Goal: Task Accomplishment & Management: Manage account settings

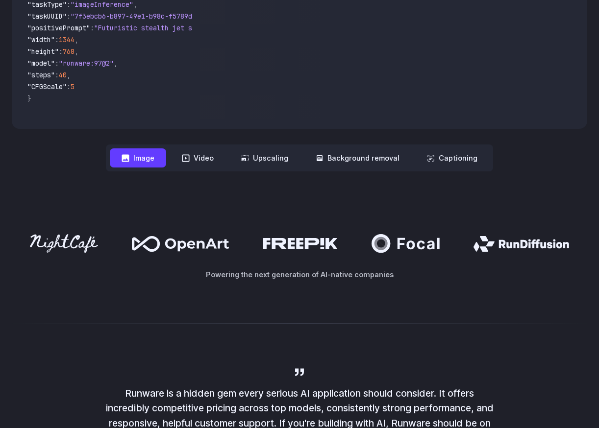
scroll to position [280, 0]
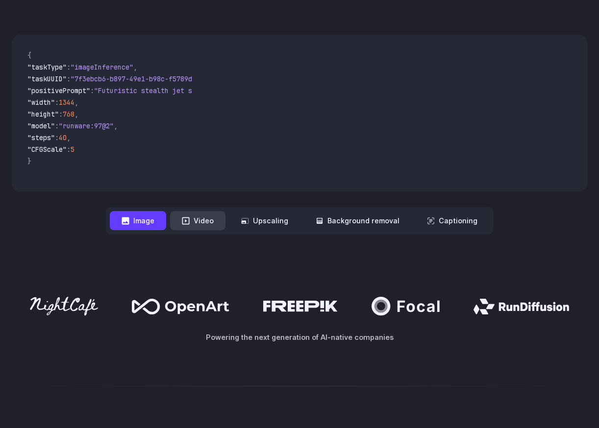
click at [213, 224] on button "Video" at bounding box center [197, 220] width 55 height 19
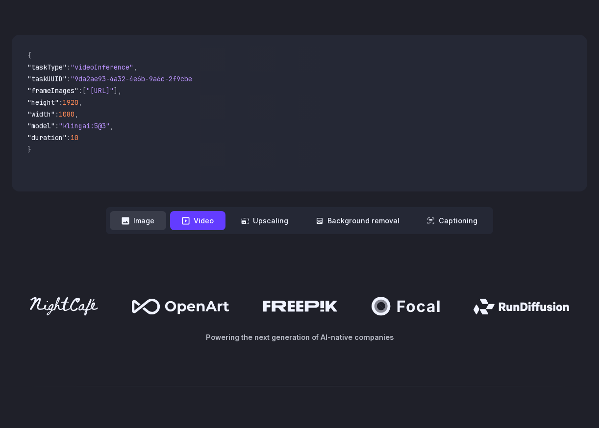
click at [151, 218] on button "Image" at bounding box center [138, 220] width 56 height 19
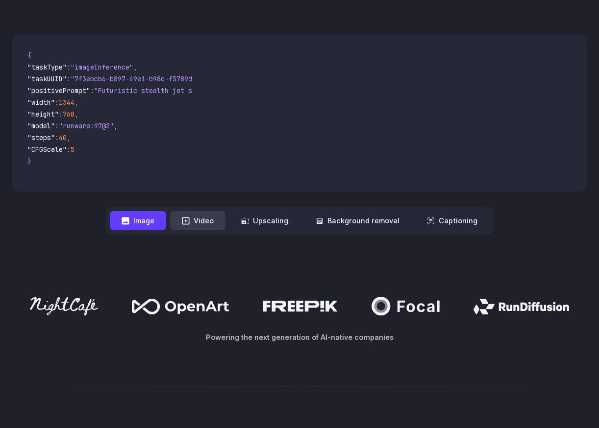
click at [188, 217] on icon at bounding box center [185, 220] width 7 height 7
click at [191, 215] on button "Video" at bounding box center [197, 220] width 55 height 19
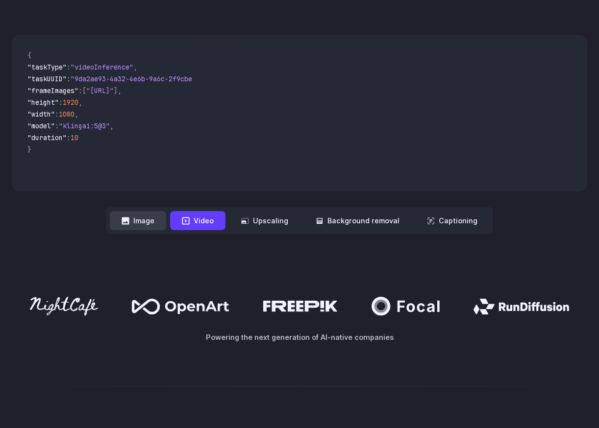
click at [152, 223] on button "Image" at bounding box center [138, 220] width 56 height 19
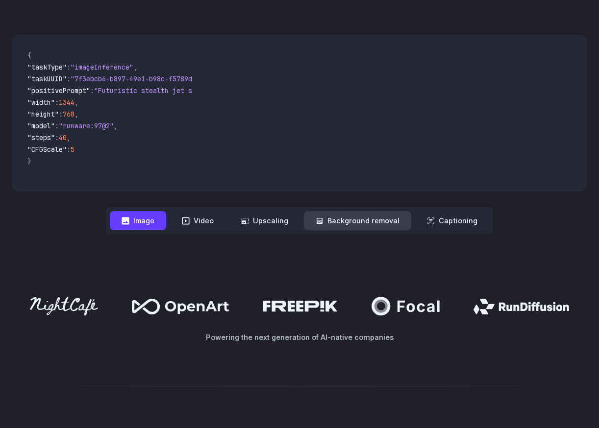
click at [363, 218] on button "Background removal" at bounding box center [357, 220] width 107 height 19
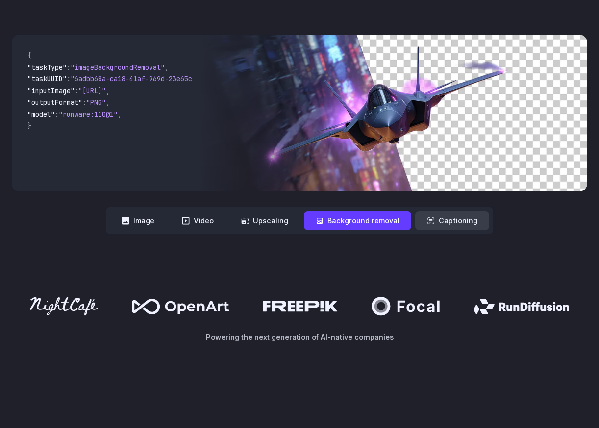
click at [448, 224] on button "Captioning" at bounding box center [452, 220] width 74 height 19
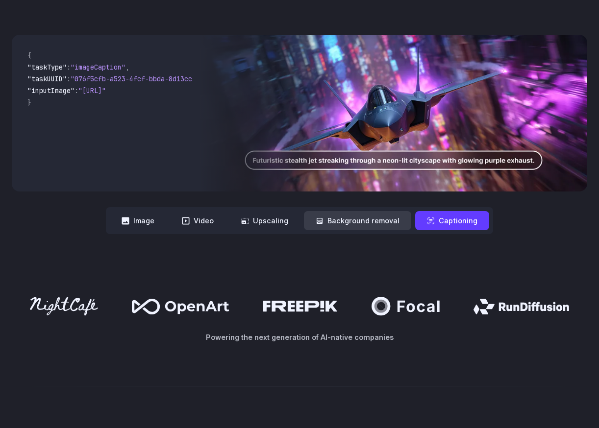
click at [371, 224] on button "Background removal" at bounding box center [357, 220] width 107 height 19
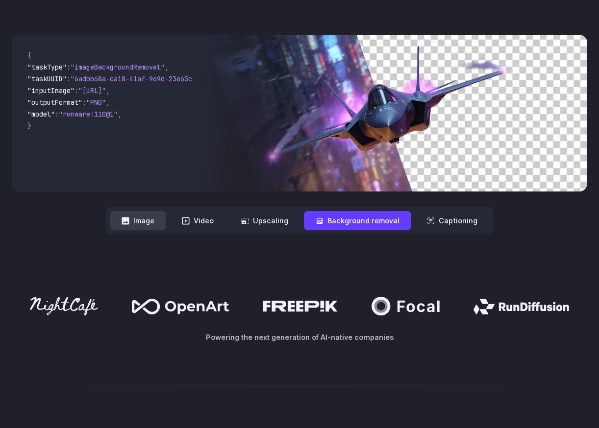
click at [157, 224] on button "Image" at bounding box center [138, 220] width 56 height 19
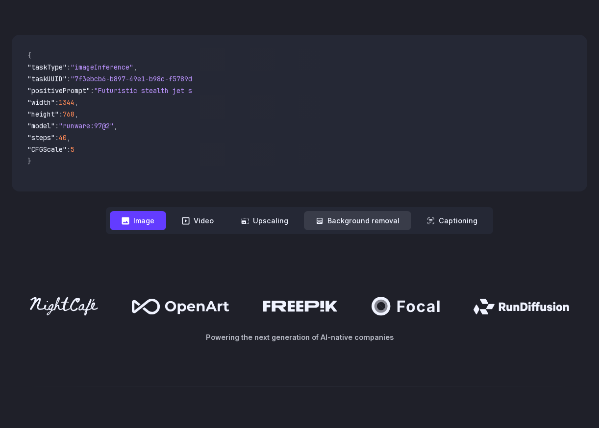
click at [330, 220] on button "Background removal" at bounding box center [357, 220] width 107 height 19
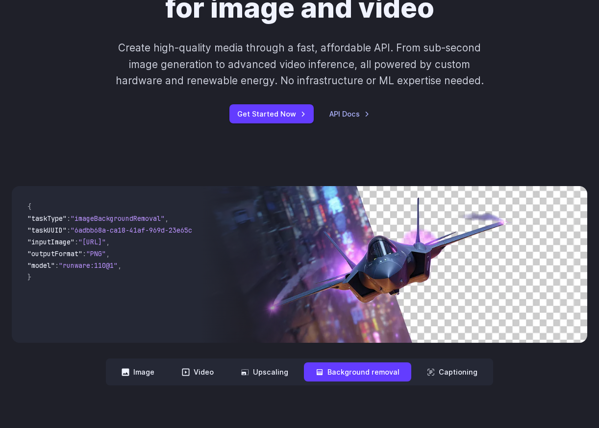
scroll to position [0, 0]
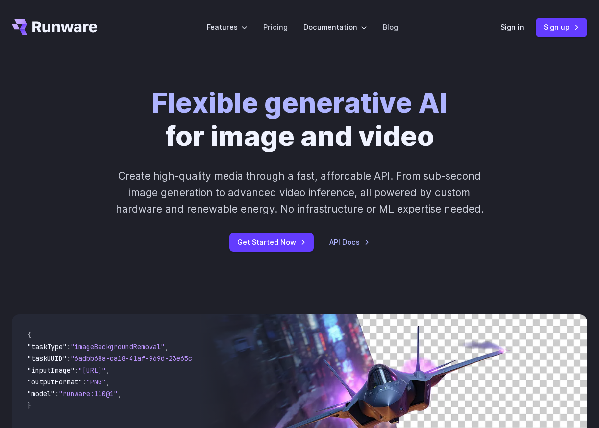
click at [76, 34] on icon "Go to /" at bounding box center [54, 27] width 85 height 16
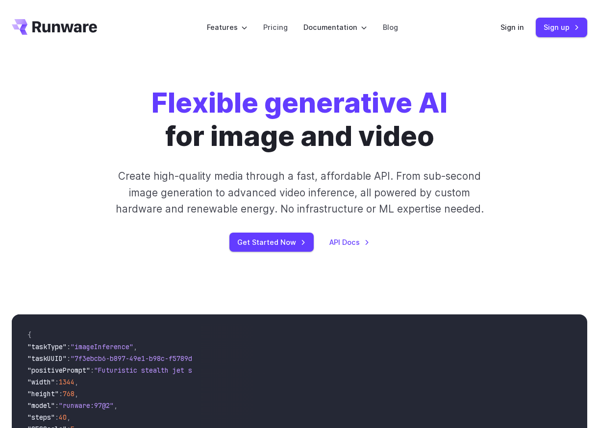
click at [85, 25] on icon "Go to /" at bounding box center [64, 26] width 65 height 11
drag, startPoint x: 111, startPoint y: 28, endPoint x: 53, endPoint y: 26, distance: 57.4
click at [53, 26] on header "Features Tasks Image generation Video generation Sonic Inference Engine™ Models…" at bounding box center [299, 27] width 599 height 55
drag, startPoint x: 100, startPoint y: 26, endPoint x: 35, endPoint y: 28, distance: 64.7
click at [35, 28] on header "Features Tasks Image generation Video generation Sonic Inference Engine™ Models…" at bounding box center [299, 27] width 599 height 55
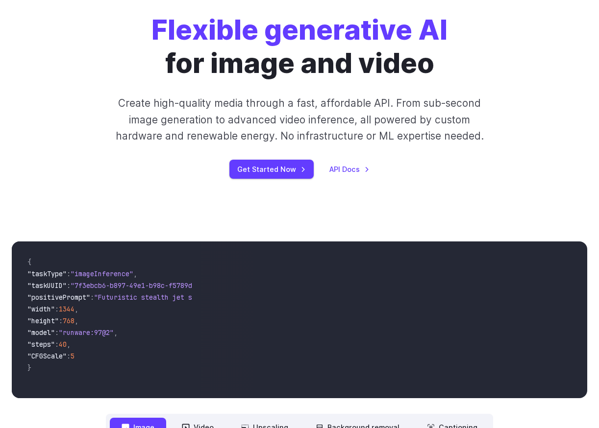
scroll to position [21, 0]
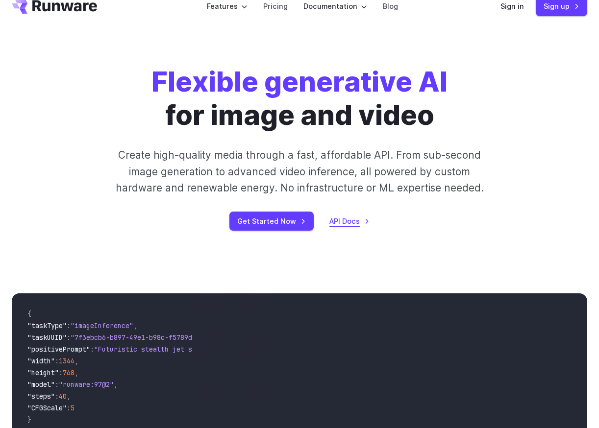
click at [347, 220] on link "API Docs" at bounding box center [349, 221] width 40 height 11
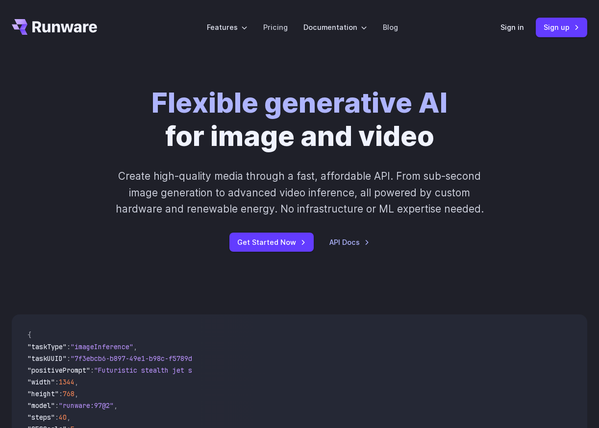
click at [525, 27] on div "Sign in Sign up" at bounding box center [543, 27] width 87 height 19
click at [549, 29] on link "Sign up" at bounding box center [561, 27] width 51 height 19
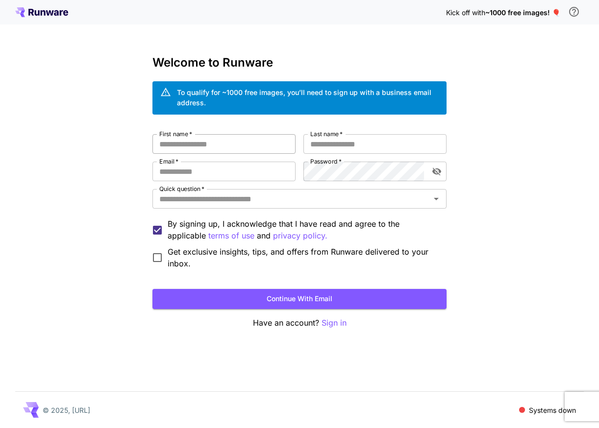
click at [249, 146] on input "First name   *" at bounding box center [223, 144] width 143 height 20
type input "*****"
click at [321, 149] on input "Last name   *" at bounding box center [374, 144] width 143 height 20
type input "******"
click at [230, 174] on input "Email   *" at bounding box center [223, 172] width 143 height 20
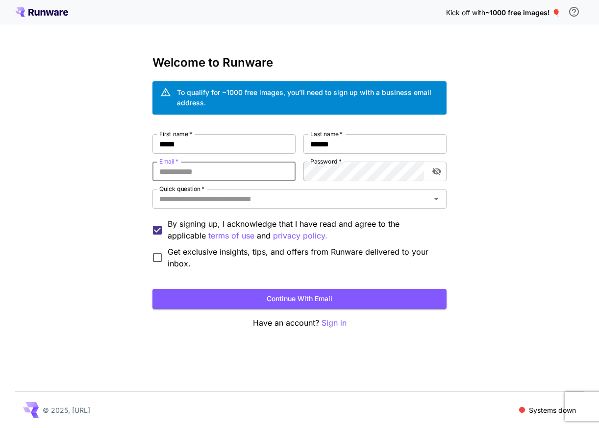
type input "**********"
click at [337, 165] on label "Password   *" at bounding box center [325, 161] width 31 height 8
click at [428, 170] on button "toggle password visibility" at bounding box center [437, 172] width 18 height 18
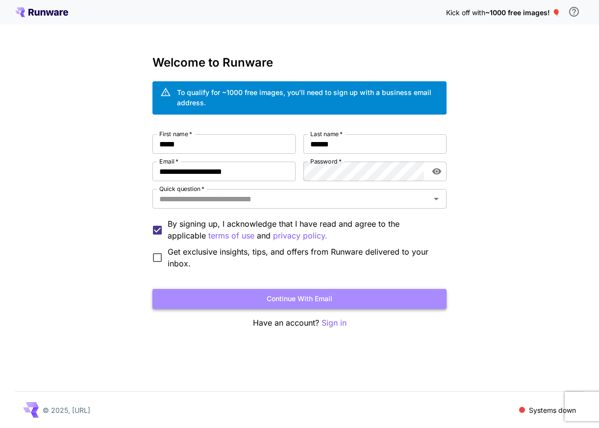
click at [230, 296] on button "Continue with email" at bounding box center [299, 299] width 294 height 20
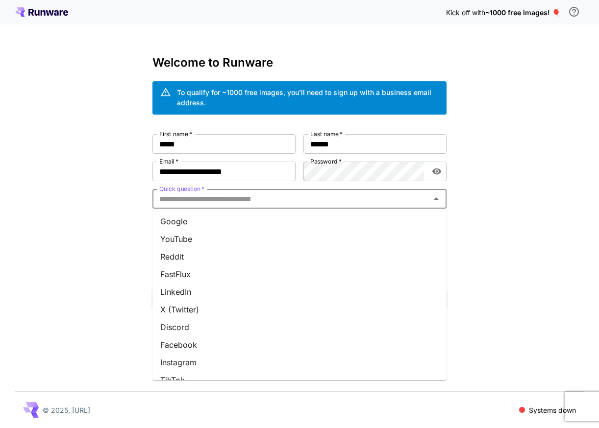
click at [277, 194] on input "Quick question   *" at bounding box center [291, 199] width 272 height 14
click at [193, 224] on li "Google" at bounding box center [299, 222] width 294 height 18
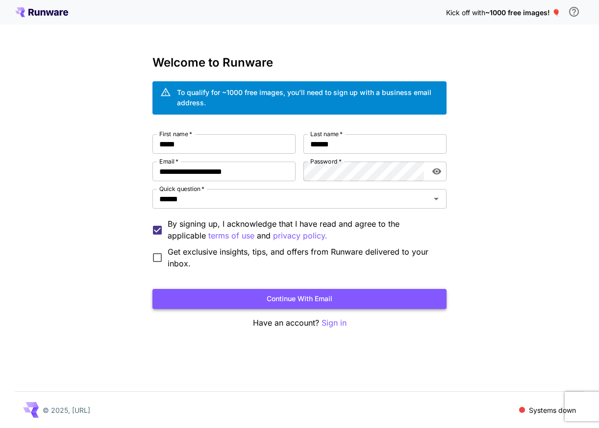
click at [218, 305] on button "Continue with email" at bounding box center [299, 299] width 294 height 20
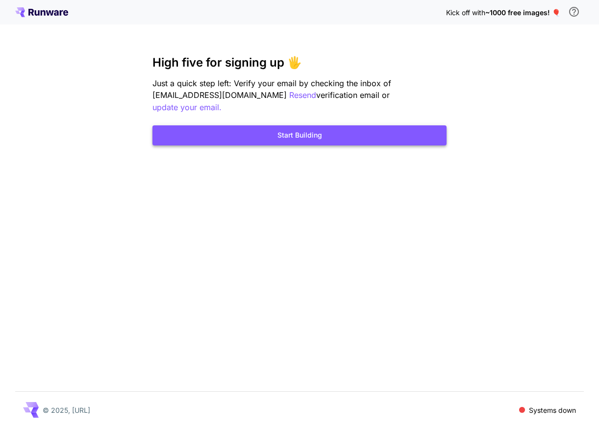
click at [224, 127] on button "Start Building" at bounding box center [299, 135] width 294 height 20
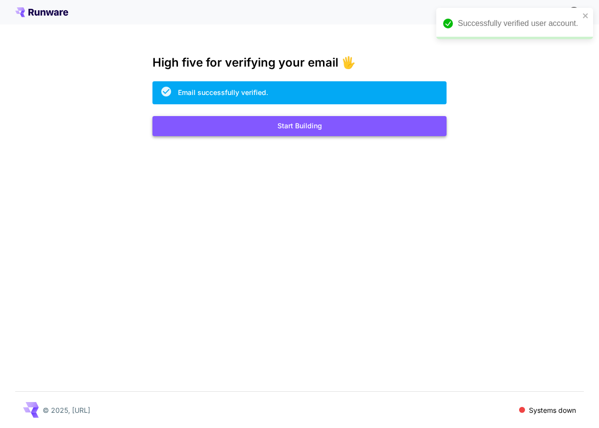
click at [284, 123] on button "Start Building" at bounding box center [299, 126] width 294 height 20
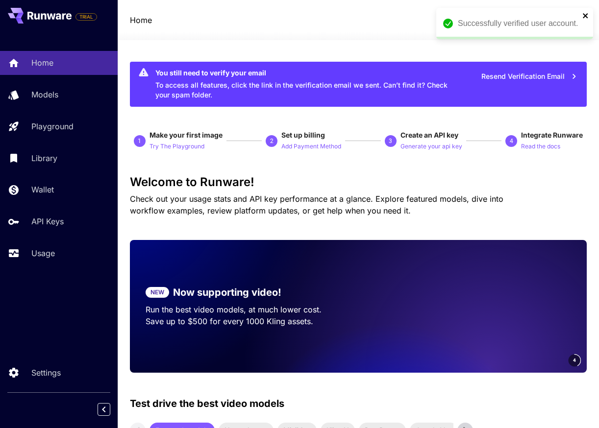
click at [582, 14] on icon "close" at bounding box center [585, 16] width 7 height 8
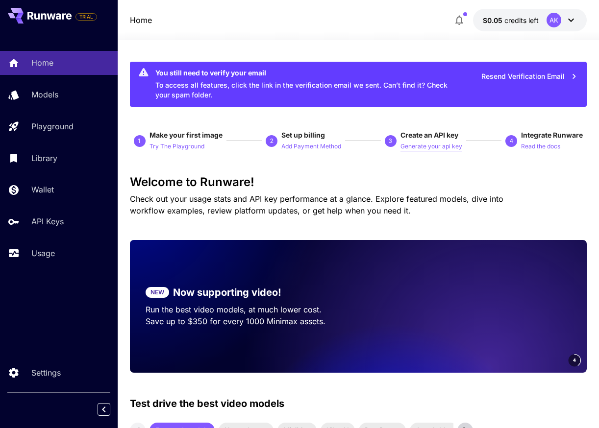
click at [421, 149] on p "Generate your api key" at bounding box center [431, 146] width 62 height 9
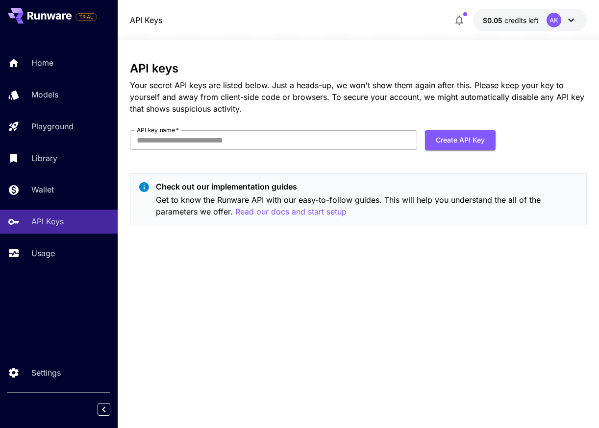
click at [296, 137] on input "API key name   *" at bounding box center [273, 140] width 287 height 20
click at [383, 165] on div "API keys Your secret API keys are listed below. Just a heads-up, we won't show …" at bounding box center [358, 148] width 457 height 172
click at [468, 138] on button "Create API Key" at bounding box center [460, 140] width 71 height 20
click at [366, 156] on form "API key name   * API key name   * Create API Key" at bounding box center [313, 143] width 366 height 27
click at [316, 141] on input "API key name   *" at bounding box center [273, 140] width 287 height 20
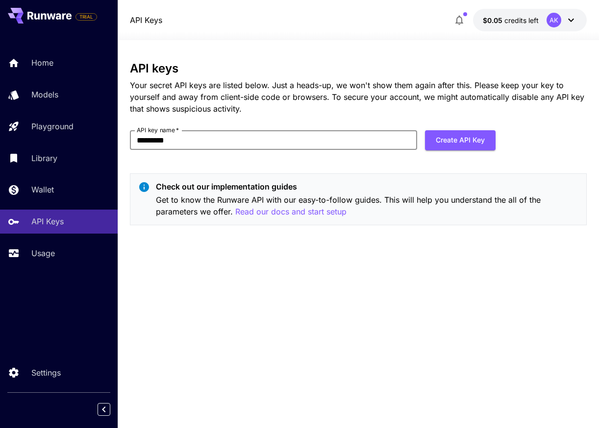
type input "*********"
click at [321, 165] on div "API keys Your secret API keys are listed below. Just a heads-up, we won't show …" at bounding box center [358, 148] width 457 height 172
click at [434, 143] on button "Create API Key" at bounding box center [460, 140] width 71 height 20
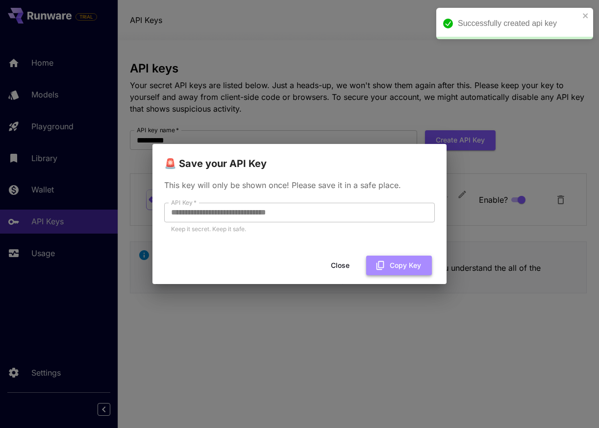
click at [390, 265] on button "Copy Key" at bounding box center [399, 266] width 66 height 20
click at [335, 272] on button "Close" at bounding box center [340, 266] width 44 height 20
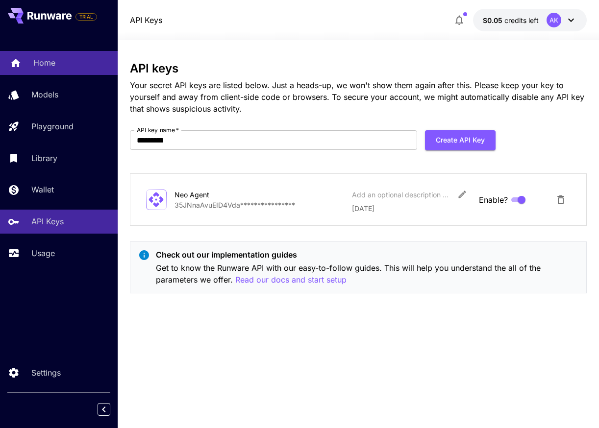
click at [42, 64] on p "Home" at bounding box center [44, 63] width 22 height 12
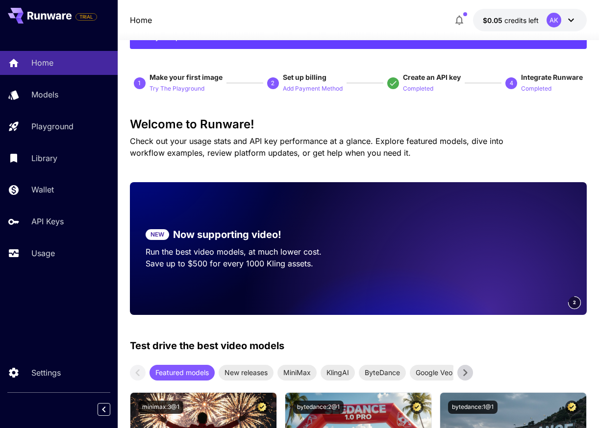
scroll to position [63, 0]
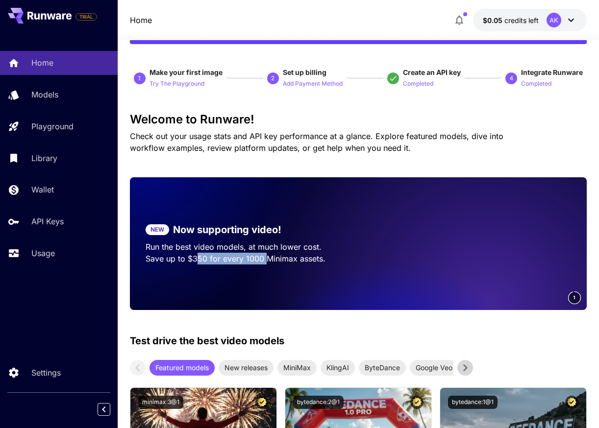
drag, startPoint x: 194, startPoint y: 259, endPoint x: 266, endPoint y: 265, distance: 71.8
click at [266, 265] on p "Save up to $350 for every 1000 Minimax assets." at bounding box center [244, 259] width 197 height 12
click at [276, 265] on section "NEW Now supporting video! Run the best video models, at much lower cost. Save u…" at bounding box center [244, 244] width 228 height 74
click at [327, 280] on div "NEW Now supporting video! Run the best video models, at much lower cost. Reach …" at bounding box center [358, 243] width 457 height 133
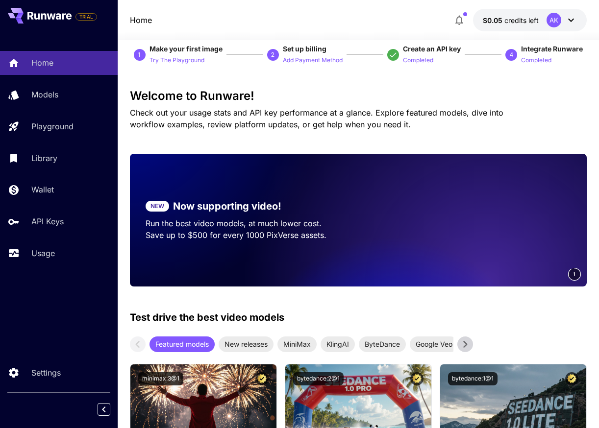
scroll to position [0, 0]
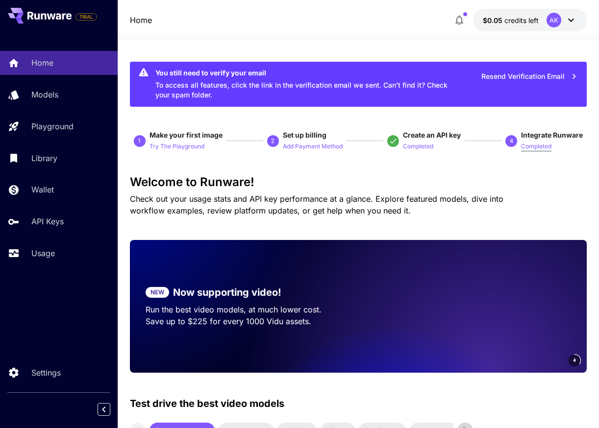
click at [533, 149] on p "Completed" at bounding box center [536, 146] width 30 height 9
click at [529, 150] on p "Completed" at bounding box center [536, 146] width 30 height 9
click at [534, 136] on span "Integrate Runware" at bounding box center [552, 135] width 62 height 8
click at [188, 145] on p "Try The Playground" at bounding box center [177, 146] width 55 height 9
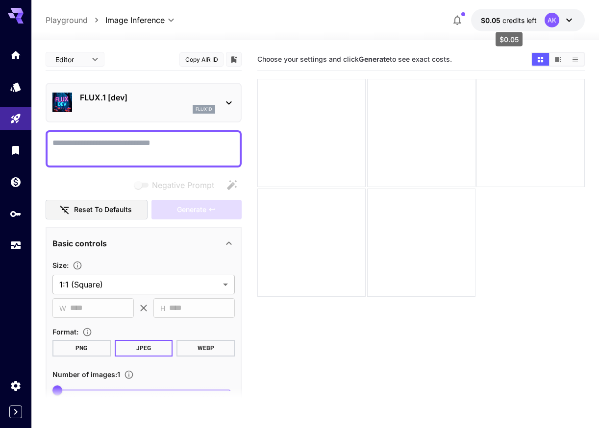
click at [517, 16] on span "credits left" at bounding box center [519, 20] width 34 height 8
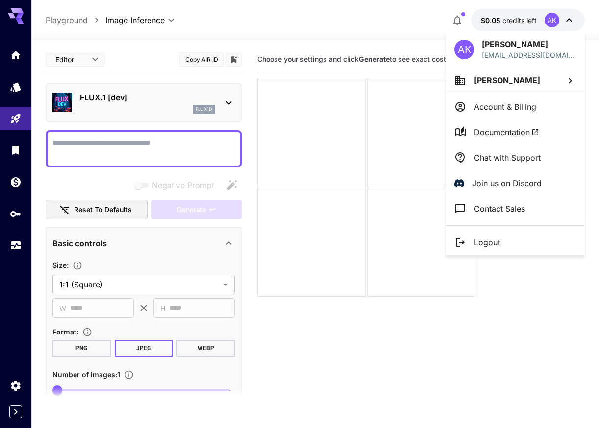
click at [493, 17] on div at bounding box center [299, 214] width 599 height 428
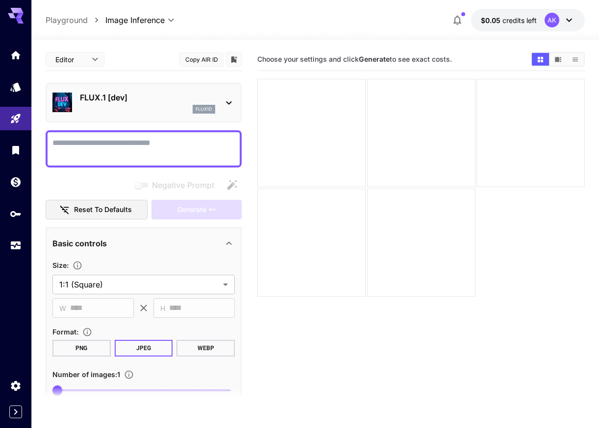
click at [462, 20] on icon "button" at bounding box center [457, 20] width 12 height 12
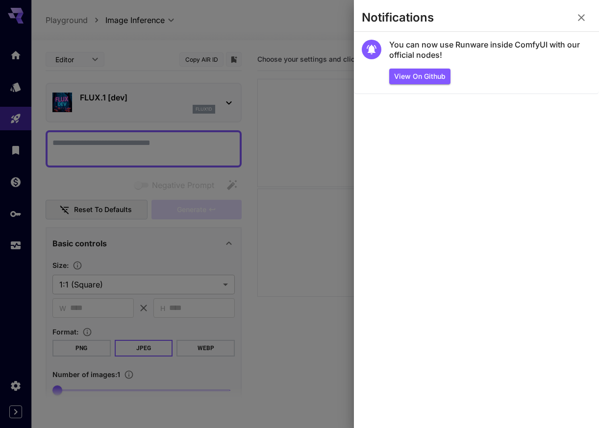
click at [321, 45] on div at bounding box center [299, 214] width 599 height 428
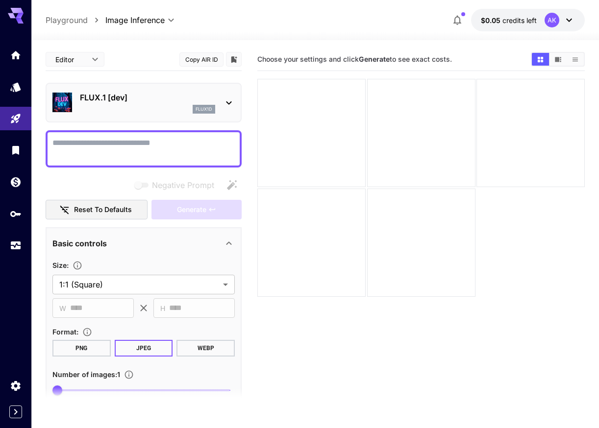
click at [575, 20] on icon at bounding box center [569, 20] width 12 height 12
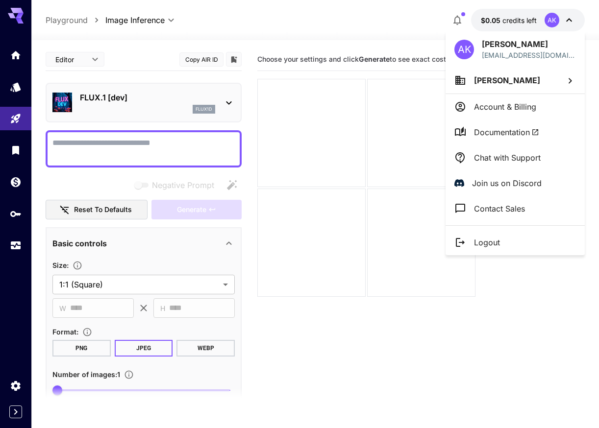
click at [337, 48] on div at bounding box center [299, 214] width 599 height 428
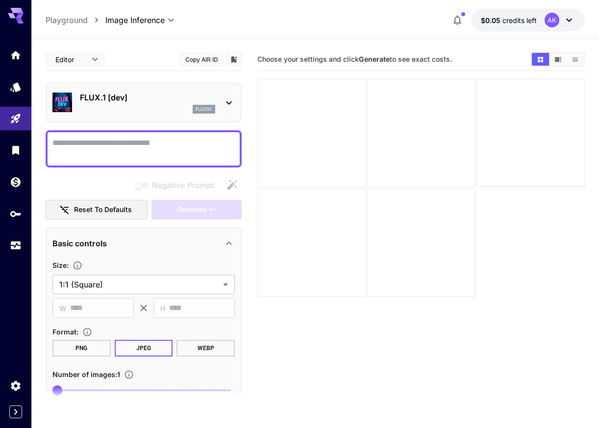
click at [61, 17] on p "Playground" at bounding box center [67, 20] width 42 height 12
click at [8, 56] on link at bounding box center [15, 55] width 31 height 24
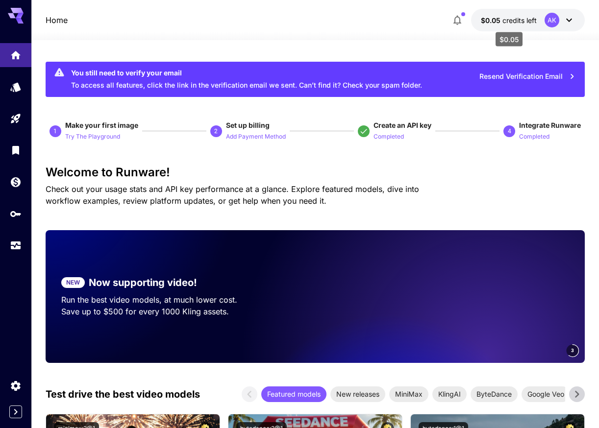
click at [495, 23] on span "$0.05" at bounding box center [492, 20] width 22 height 8
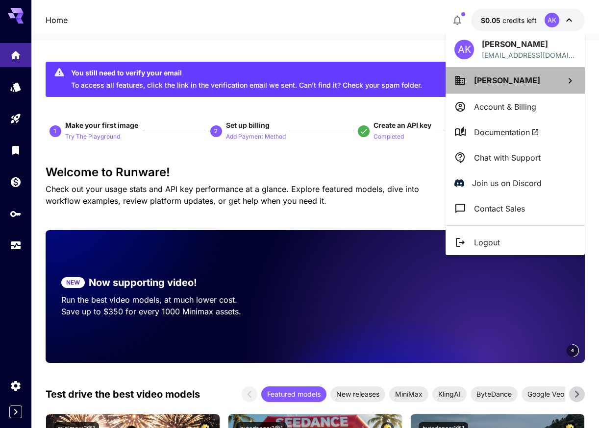
click at [529, 91] on li "Ahmed Khalil" at bounding box center [515, 80] width 139 height 26
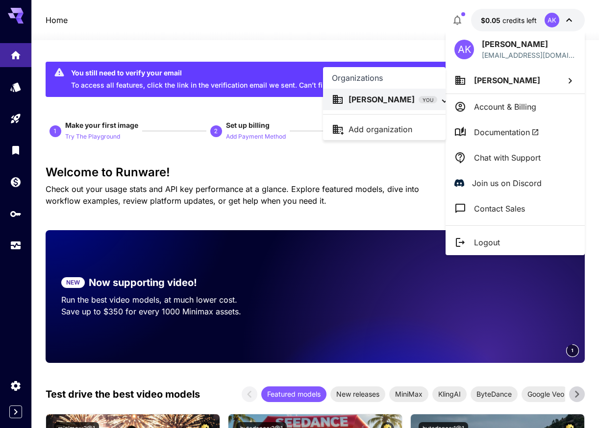
click at [525, 110] on div at bounding box center [299, 214] width 599 height 428
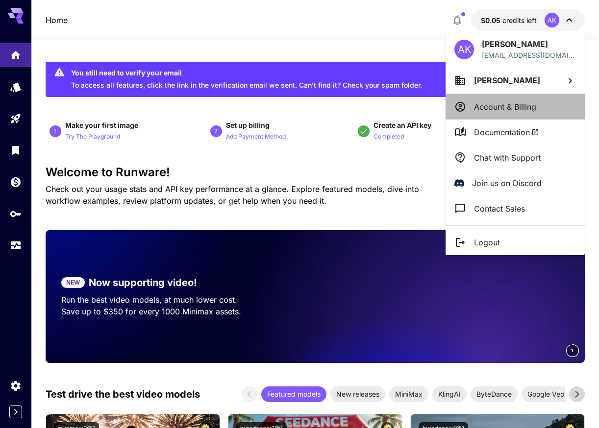
click at [517, 108] on p "Account & Billing" at bounding box center [505, 107] width 62 height 12
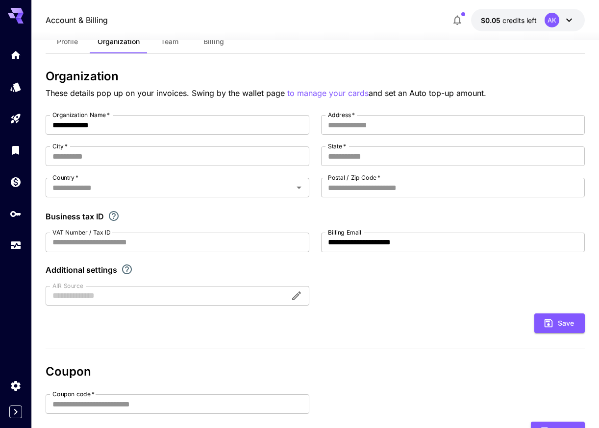
scroll to position [6, 0]
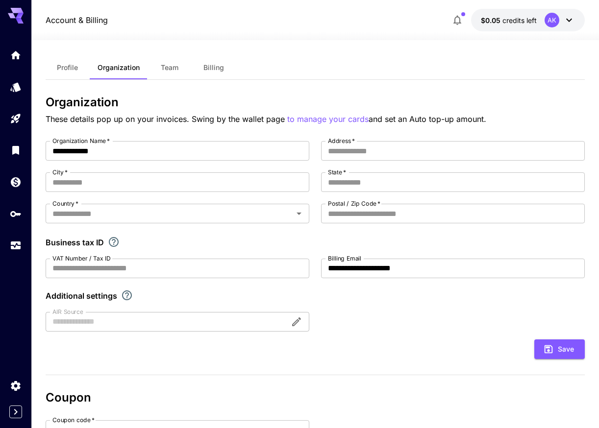
click at [176, 66] on span "Team" at bounding box center [170, 67] width 18 height 9
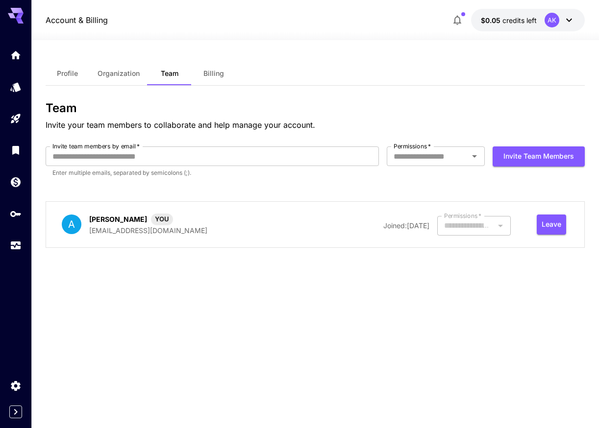
click at [227, 77] on button "Billing" at bounding box center [214, 74] width 44 height 24
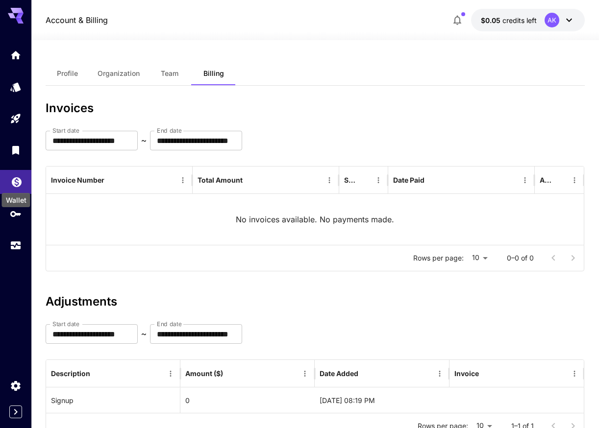
click at [19, 179] on icon "Wallet" at bounding box center [17, 180] width 10 height 10
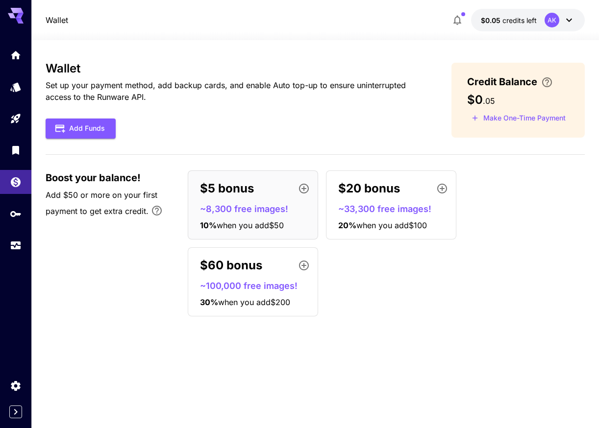
click at [458, 21] on icon "button" at bounding box center [457, 20] width 12 height 12
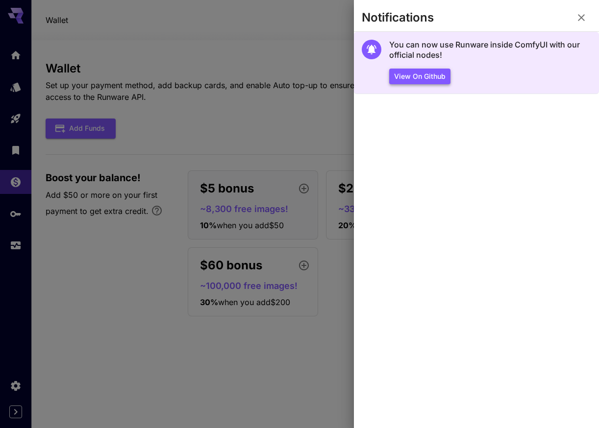
click at [433, 76] on button "View on Github" at bounding box center [419, 77] width 61 height 16
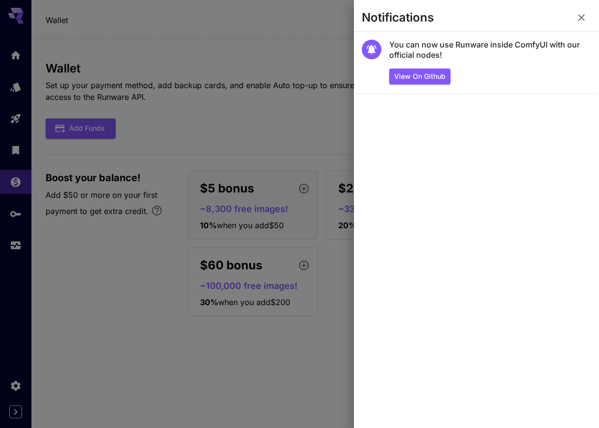
click at [316, 79] on div at bounding box center [299, 214] width 599 height 428
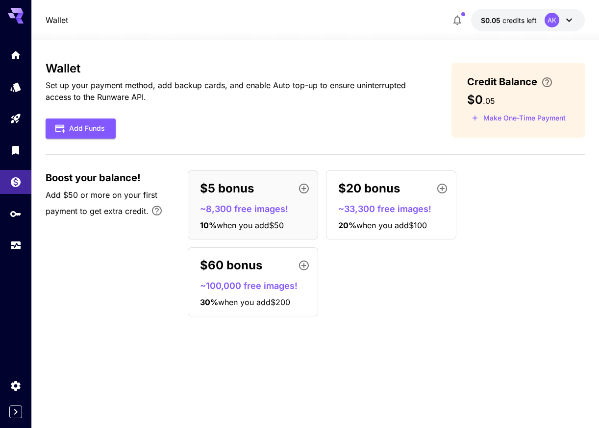
click at [499, 29] on div at bounding box center [315, 34] width 568 height 12
click at [493, 23] on span "$0.05" at bounding box center [492, 20] width 22 height 8
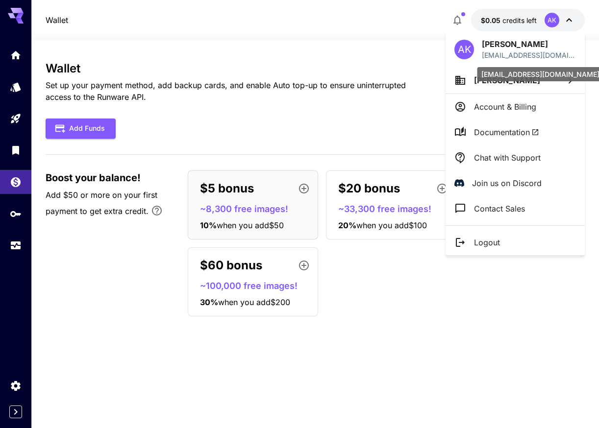
click at [487, 53] on p "[EMAIL_ADDRESS][DOMAIN_NAME]" at bounding box center [529, 55] width 94 height 10
click at [393, 75] on div at bounding box center [299, 214] width 599 height 428
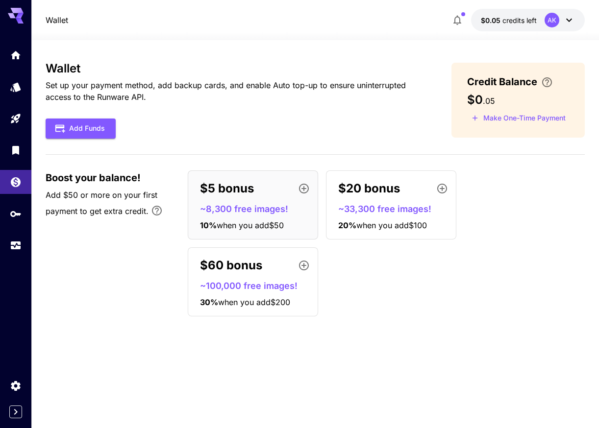
click at [570, 25] on icon at bounding box center [569, 20] width 12 height 12
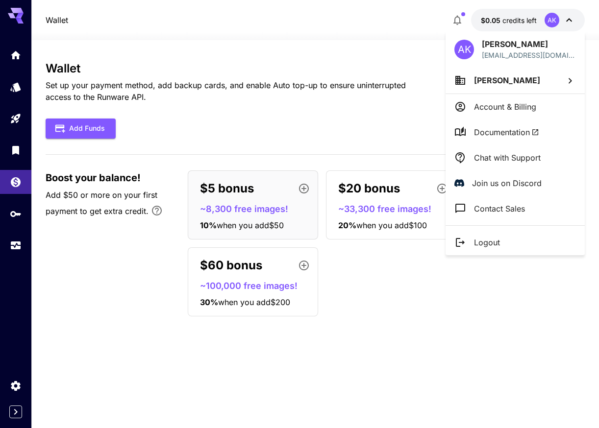
click at [293, 27] on div at bounding box center [299, 214] width 599 height 428
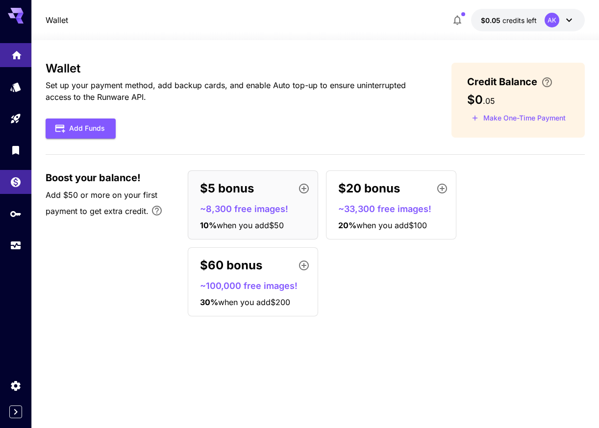
click at [27, 59] on link at bounding box center [15, 55] width 31 height 24
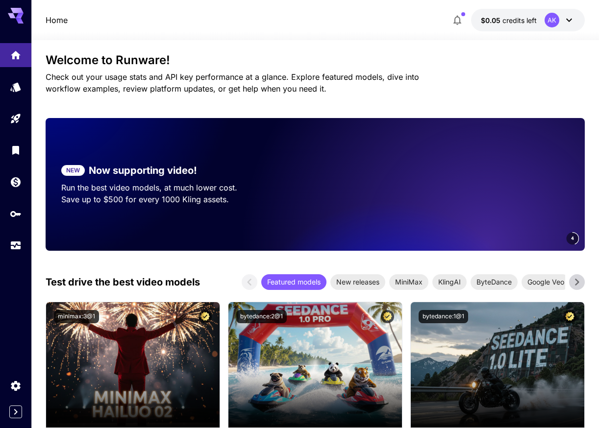
scroll to position [131, 0]
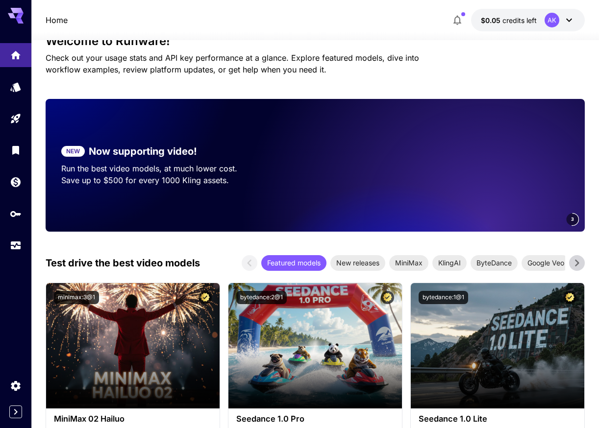
click at [406, 176] on video at bounding box center [447, 165] width 275 height 133
click at [476, 197] on video at bounding box center [447, 165] width 275 height 133
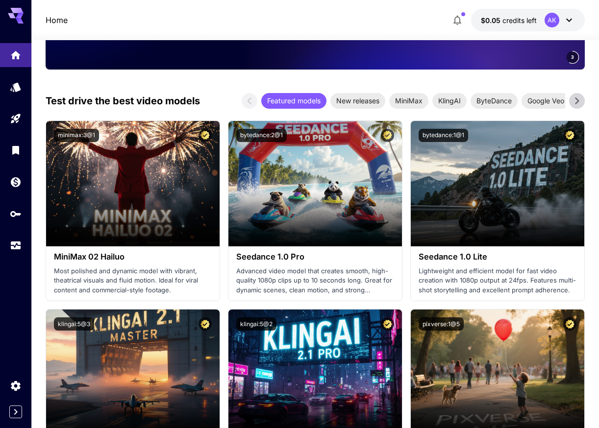
scroll to position [0, 0]
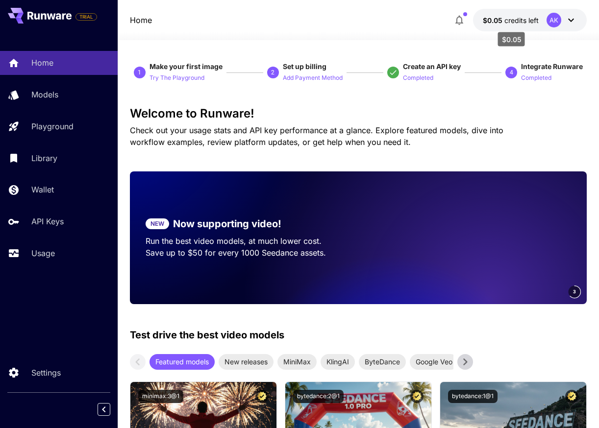
drag, startPoint x: 481, startPoint y: 18, endPoint x: 529, endPoint y: 18, distance: 47.5
click at [529, 18] on button "$0.05 credits left AK" at bounding box center [530, 20] width 114 height 23
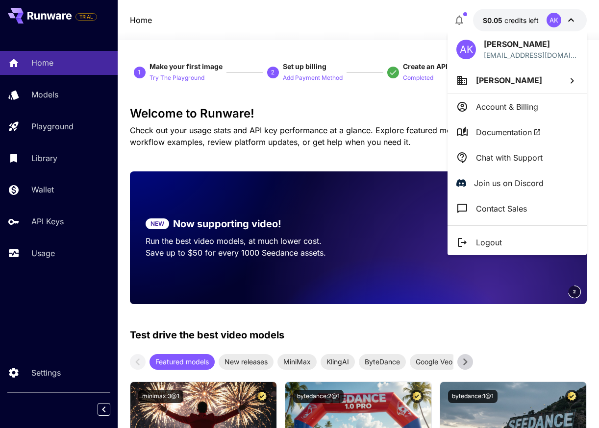
click at [529, 18] on div at bounding box center [299, 214] width 599 height 428
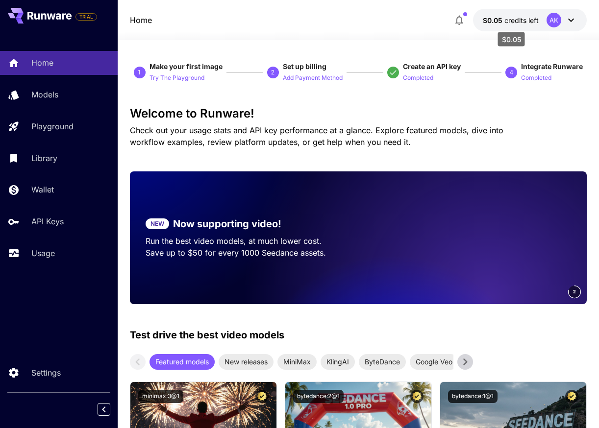
click at [529, 18] on span "credits left" at bounding box center [521, 20] width 34 height 8
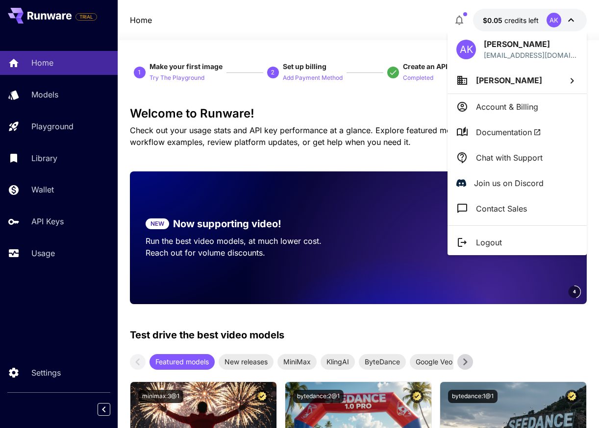
click at [397, 124] on div at bounding box center [299, 214] width 599 height 428
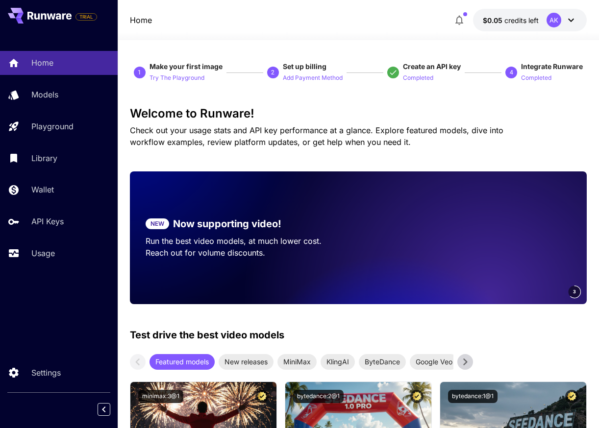
click at [403, 122] on div "Welcome to Runware! Check out your usage stats and API key performance at a gla…" at bounding box center [358, 127] width 457 height 41
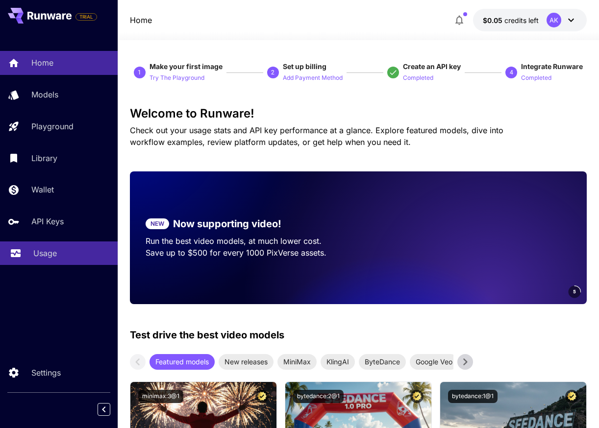
click at [72, 261] on link "Usage" at bounding box center [59, 254] width 118 height 24
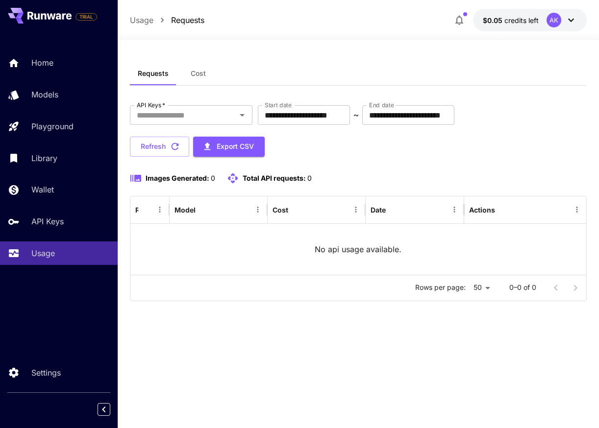
click at [296, 233] on div "No api usage available." at bounding box center [358, 249] width 456 height 51
click at [149, 151] on button "Refresh" at bounding box center [159, 147] width 59 height 20
